Goal: Find specific page/section: Find specific page/section

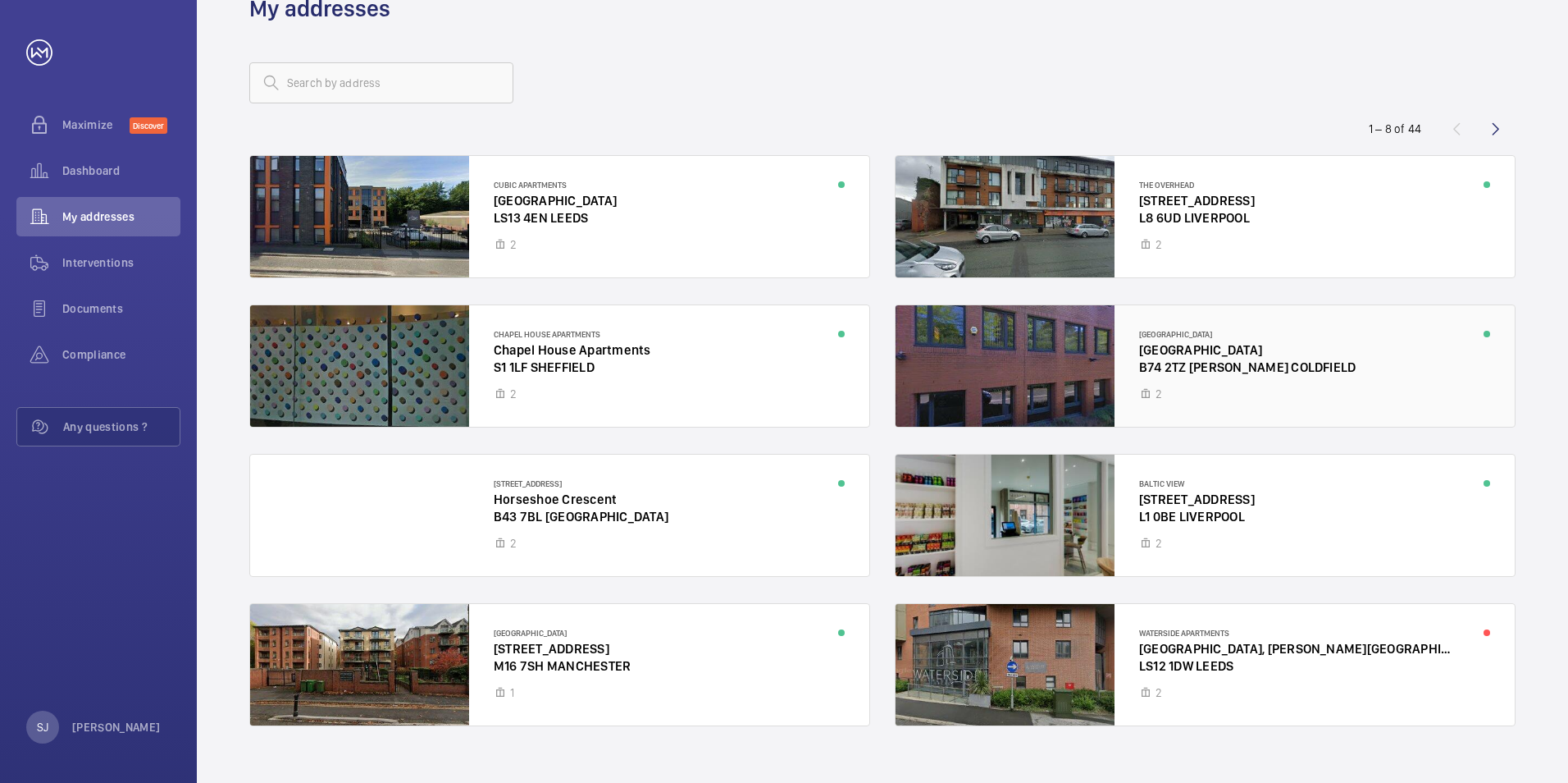
scroll to position [71, 0]
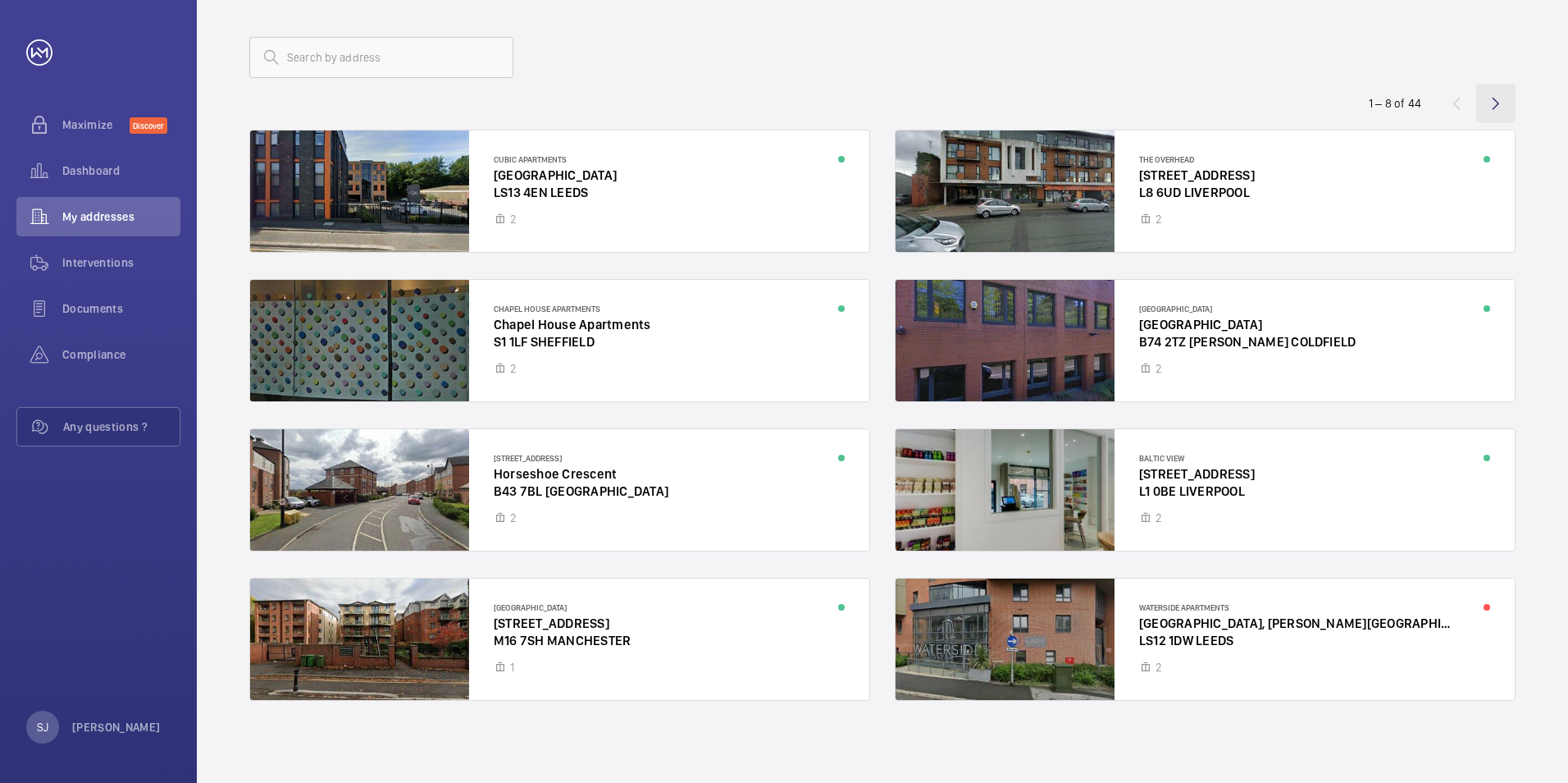
click at [1500, 112] on wm-front-icon-button at bounding box center [1496, 104] width 39 height 39
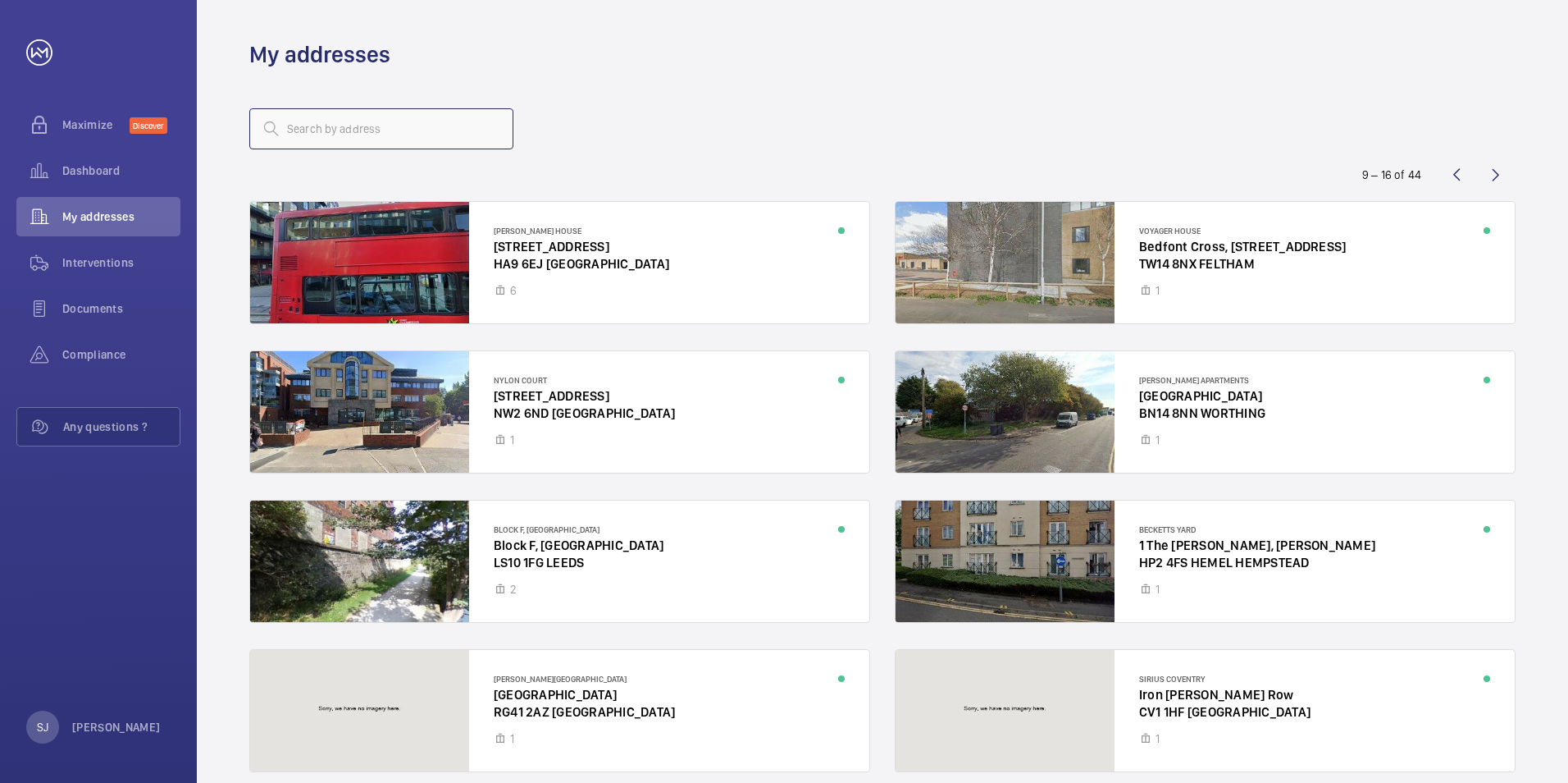
click at [339, 132] on input "text" at bounding box center [381, 129] width 264 height 41
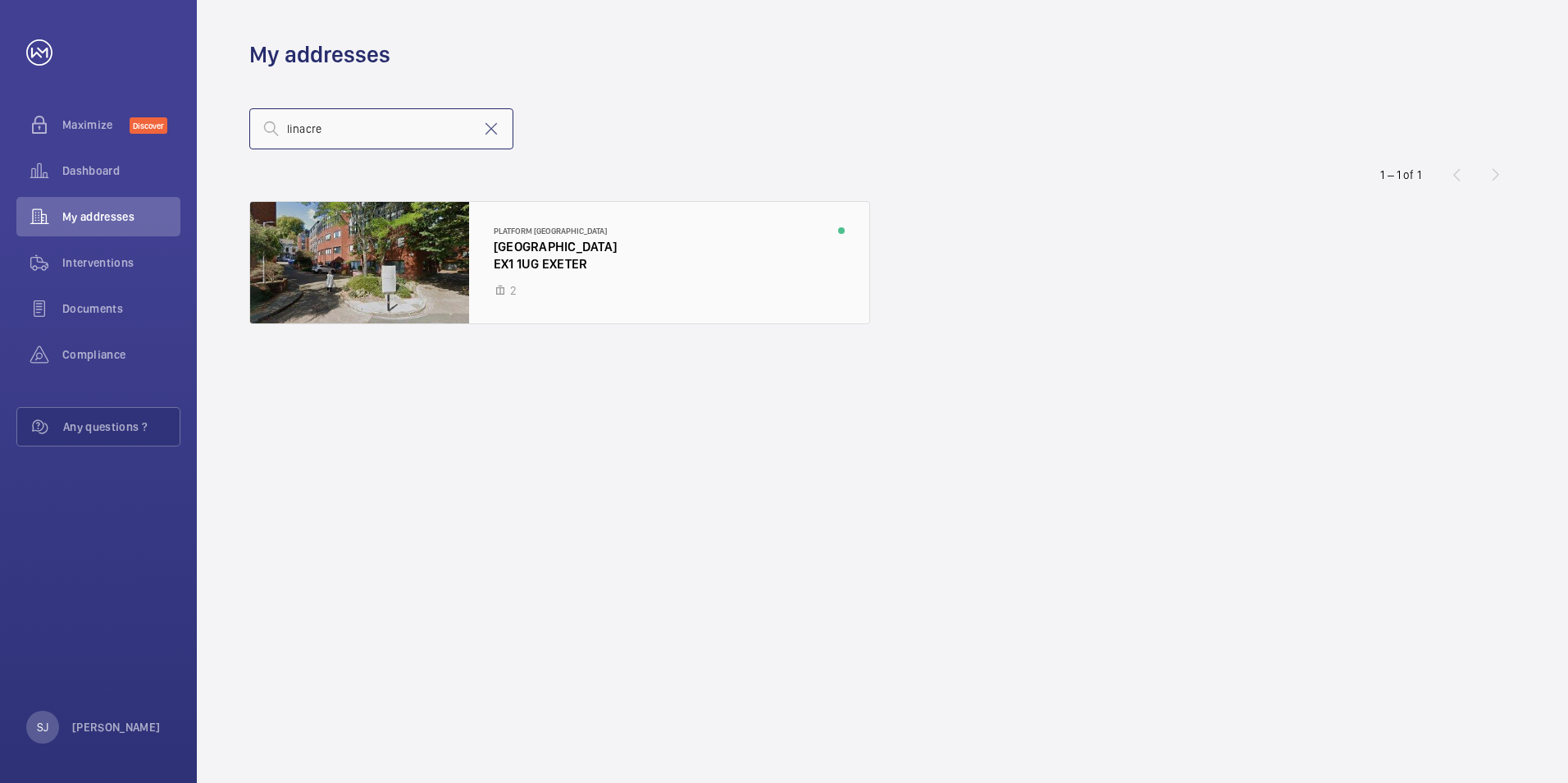
type input "linacre"
click at [709, 271] on div at bounding box center [560, 262] width 619 height 121
